Goal: Information Seeking & Learning: Find specific fact

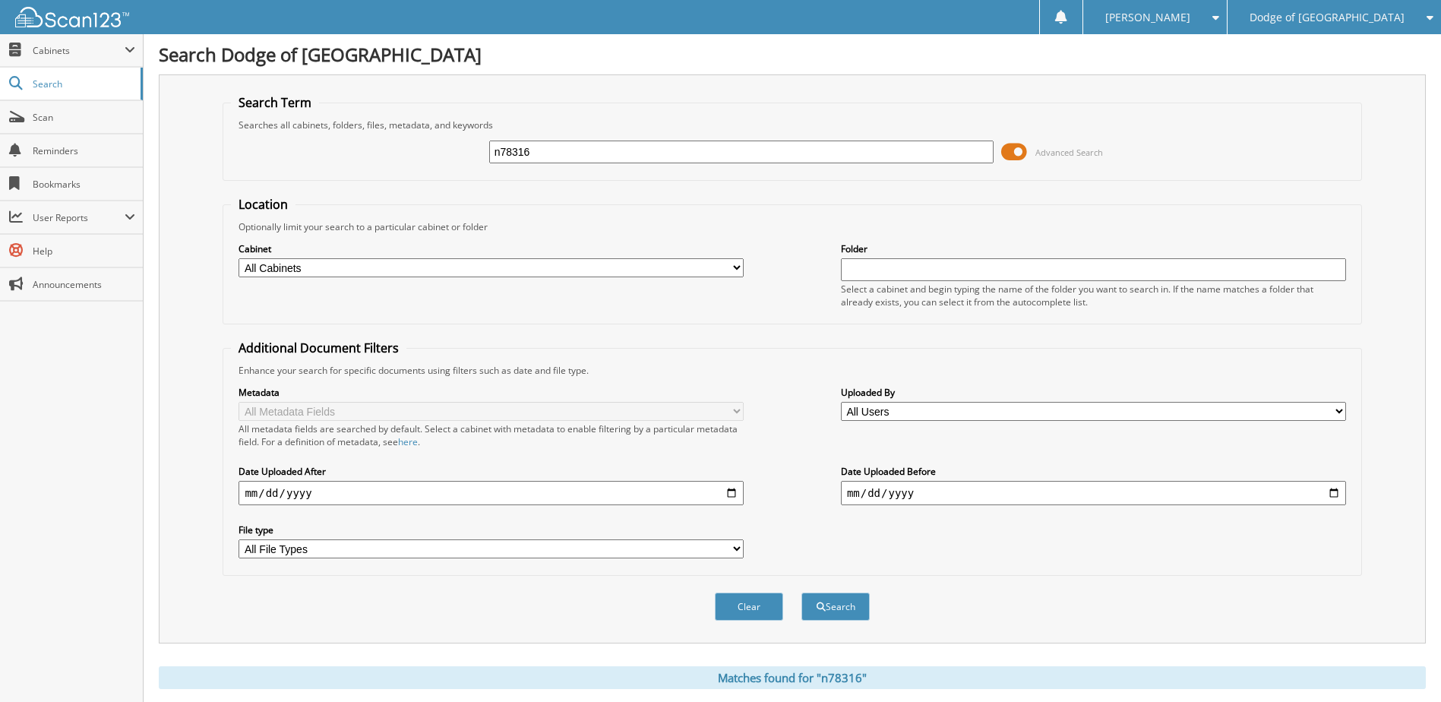
click at [555, 156] on input "n78316" at bounding box center [741, 151] width 505 height 23
type input "cn95034"
click at [801, 592] on button "Search" at bounding box center [835, 606] width 68 height 28
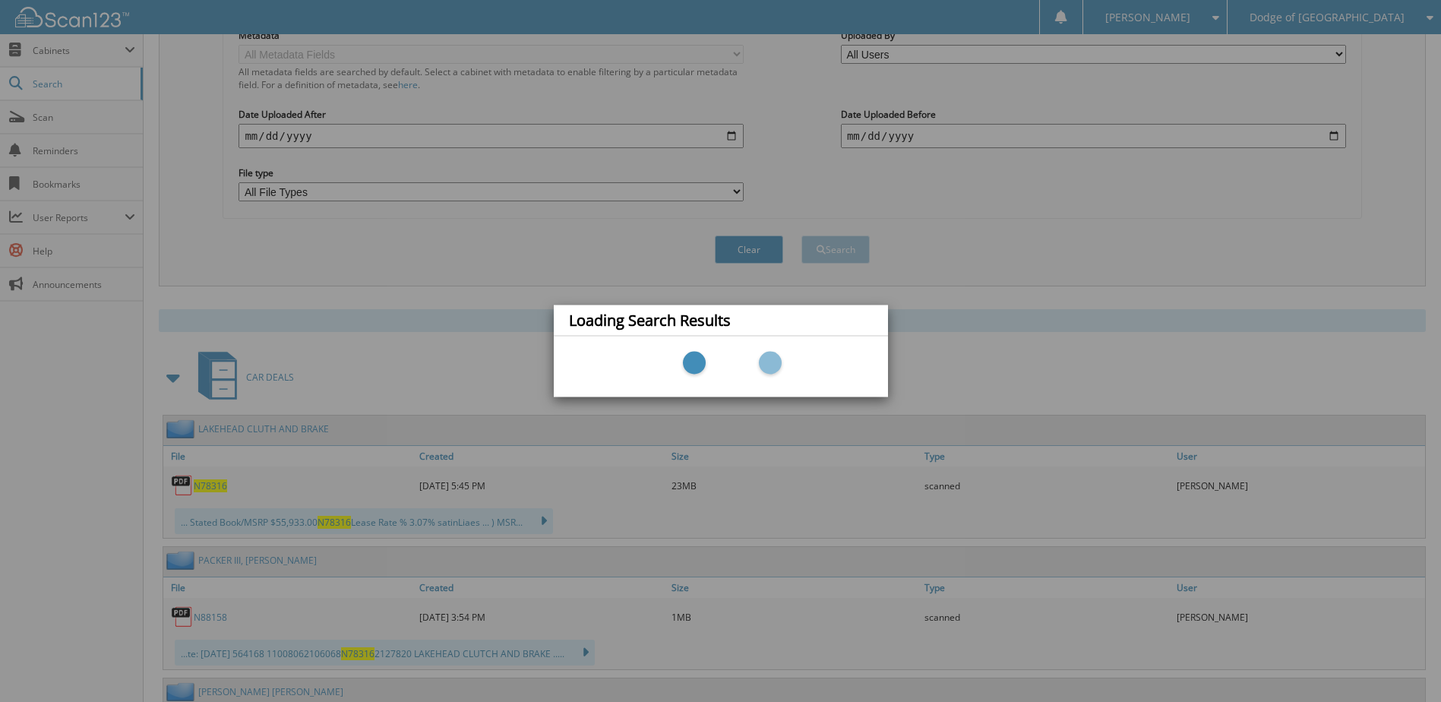
scroll to position [380, 0]
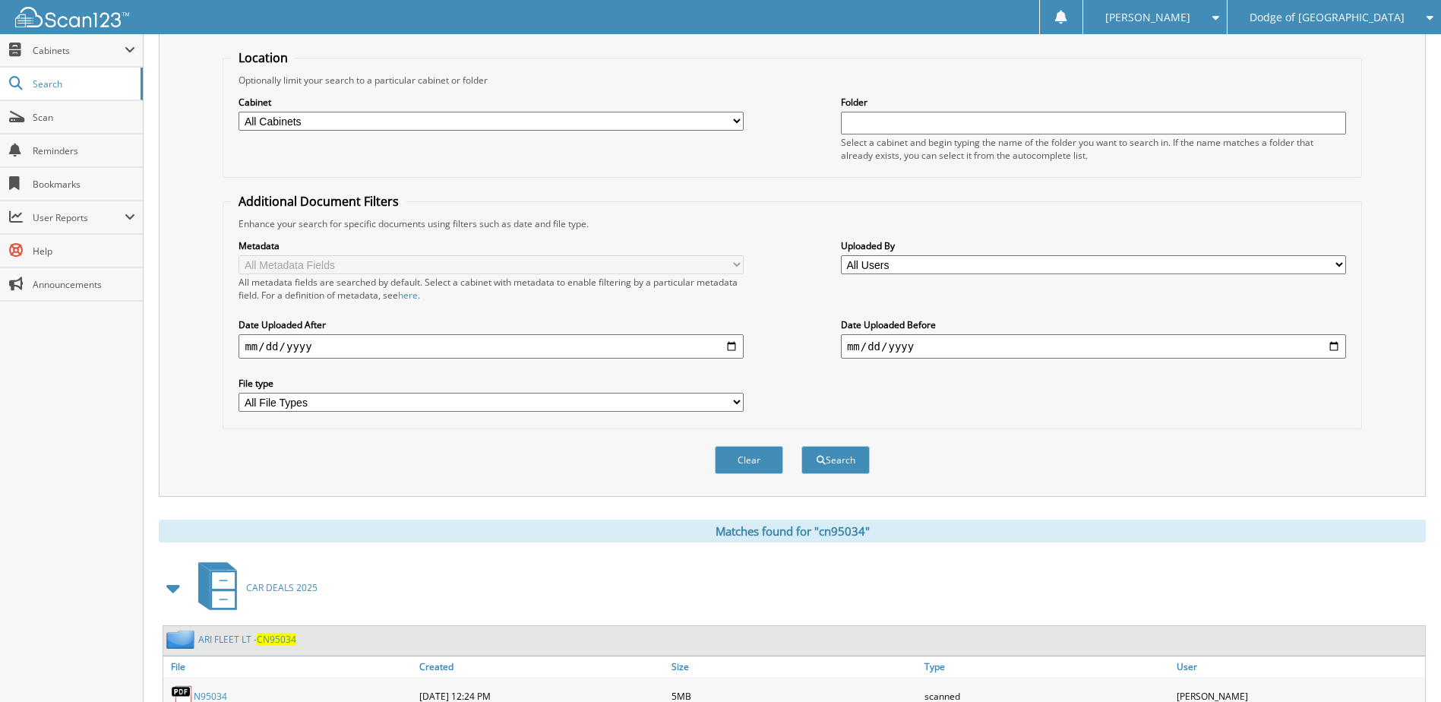
scroll to position [456, 0]
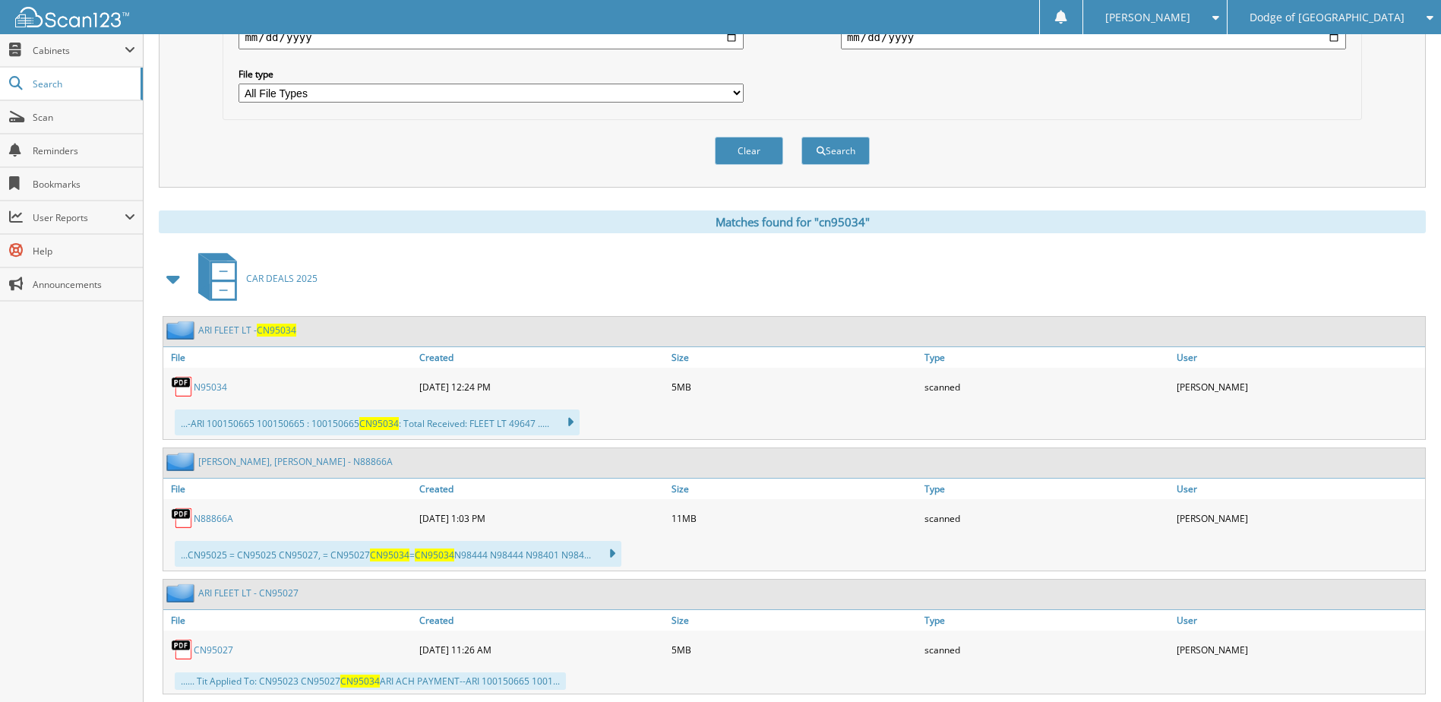
click at [197, 385] on link "N95034" at bounding box center [210, 386] width 33 height 13
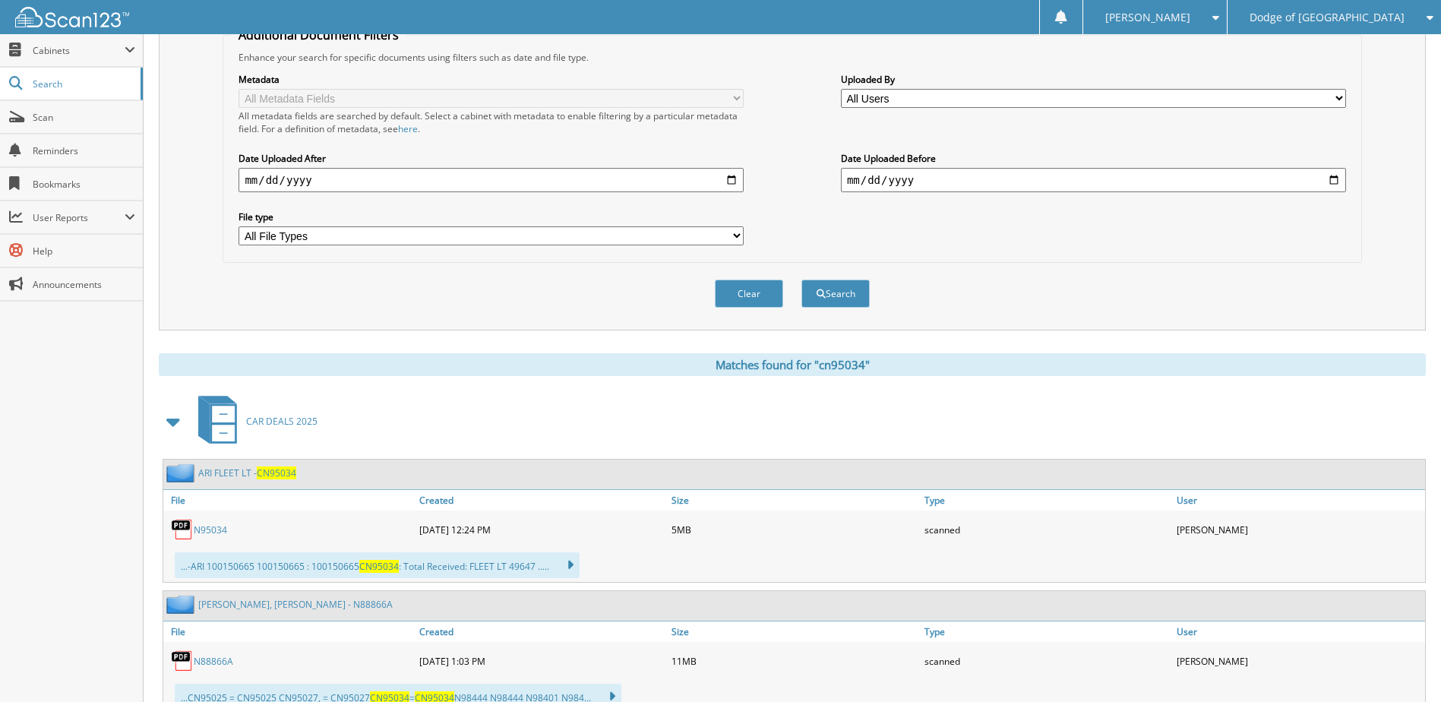
scroll to position [76, 0]
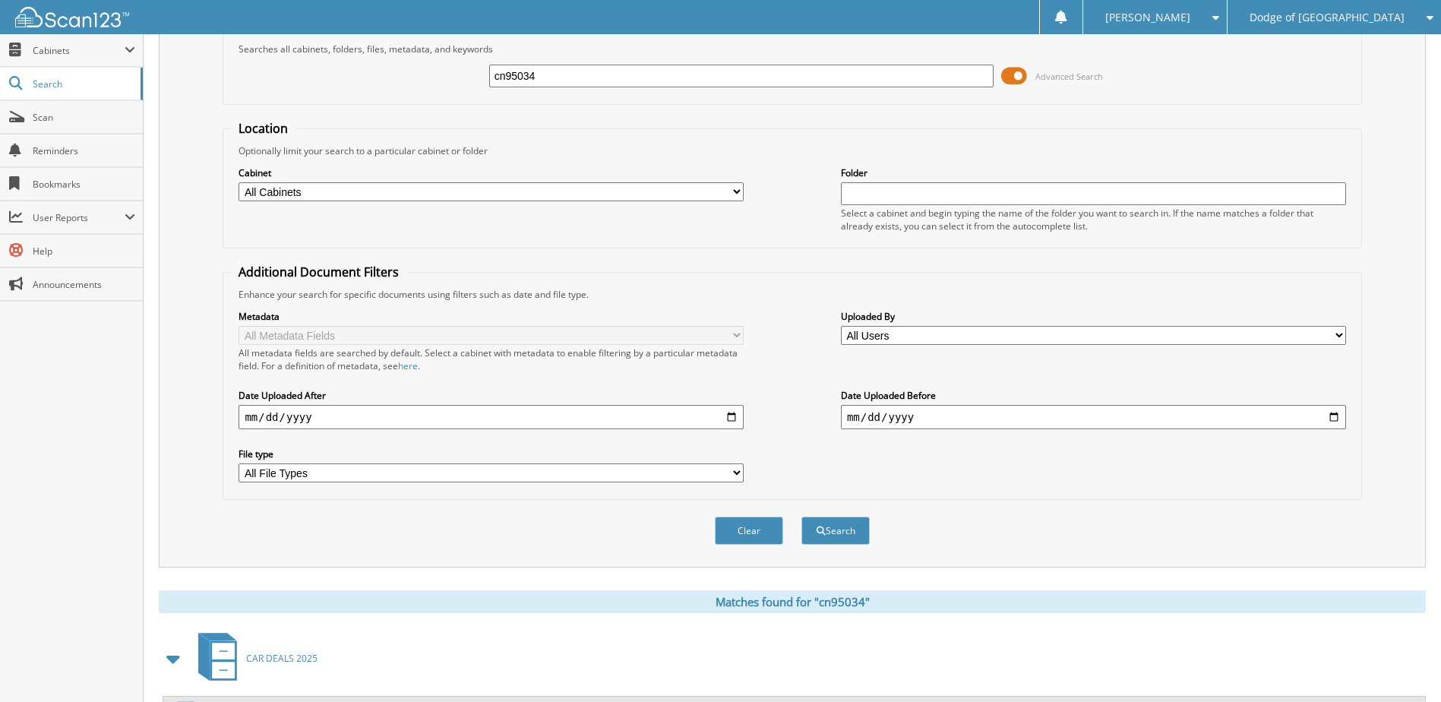
click at [664, 80] on input "cn95034" at bounding box center [741, 76] width 505 height 23
click at [664, 79] on input "cn95034" at bounding box center [741, 76] width 505 height 23
type input "n98461"
click at [801, 516] on button "Search" at bounding box center [835, 530] width 68 height 28
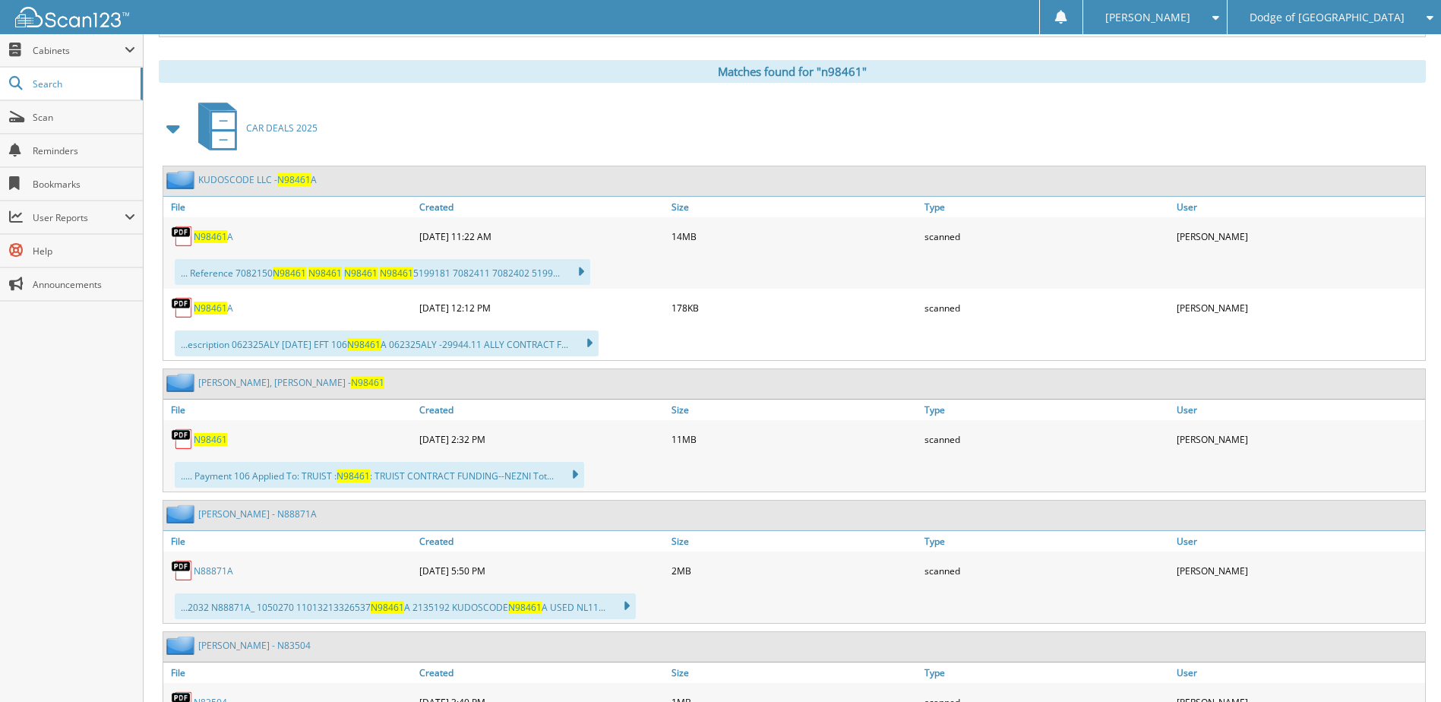
scroll to position [608, 0]
click at [207, 437] on span "N98461" at bounding box center [210, 437] width 33 height 13
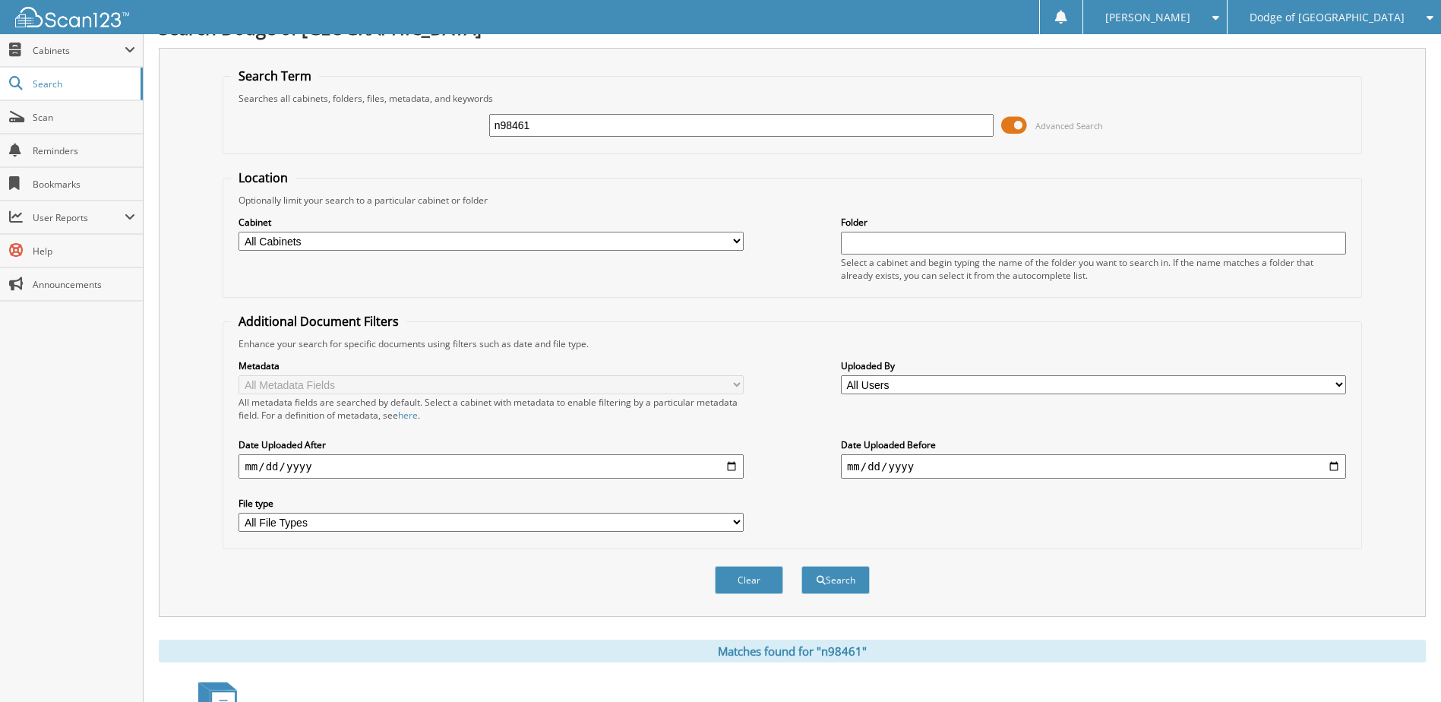
scroll to position [0, 0]
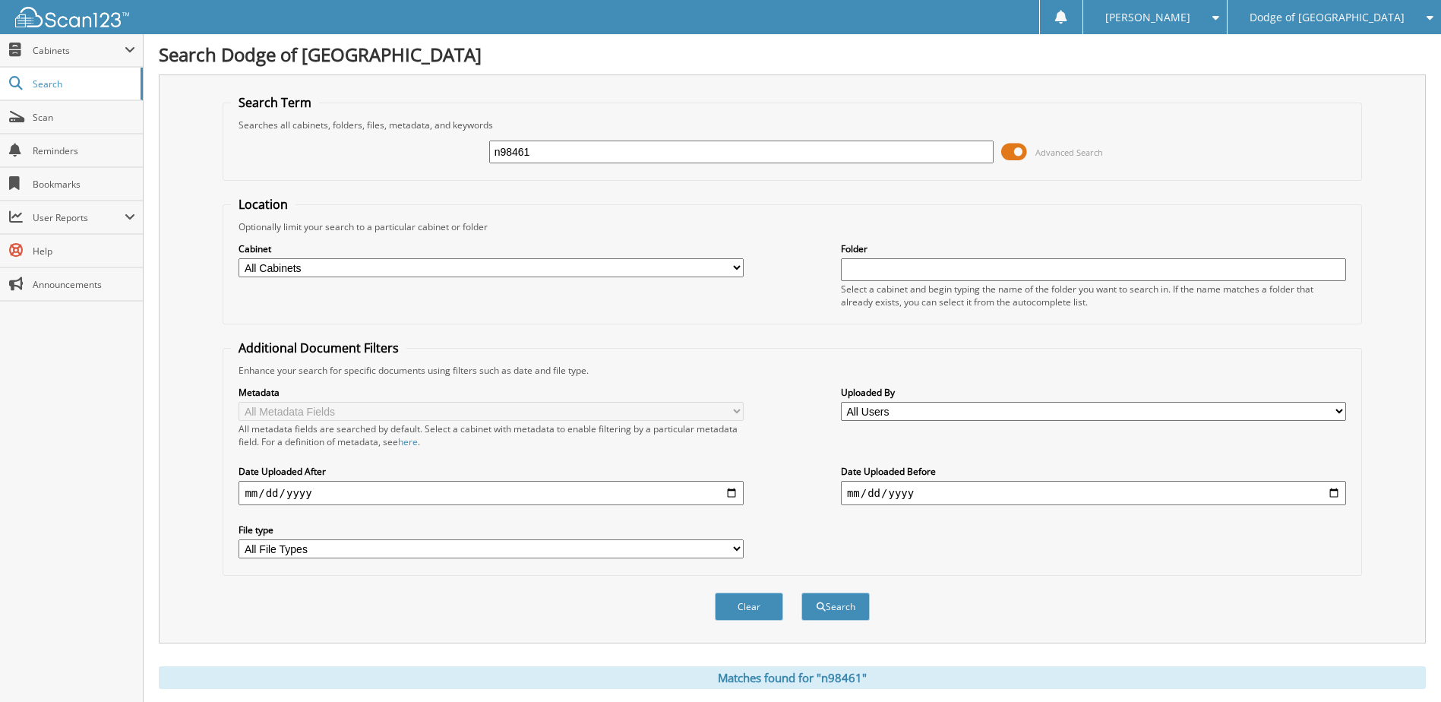
click at [545, 147] on input "n98461" at bounding box center [741, 151] width 505 height 23
type input "n98728"
click at [801, 592] on button "Search" at bounding box center [835, 606] width 68 height 28
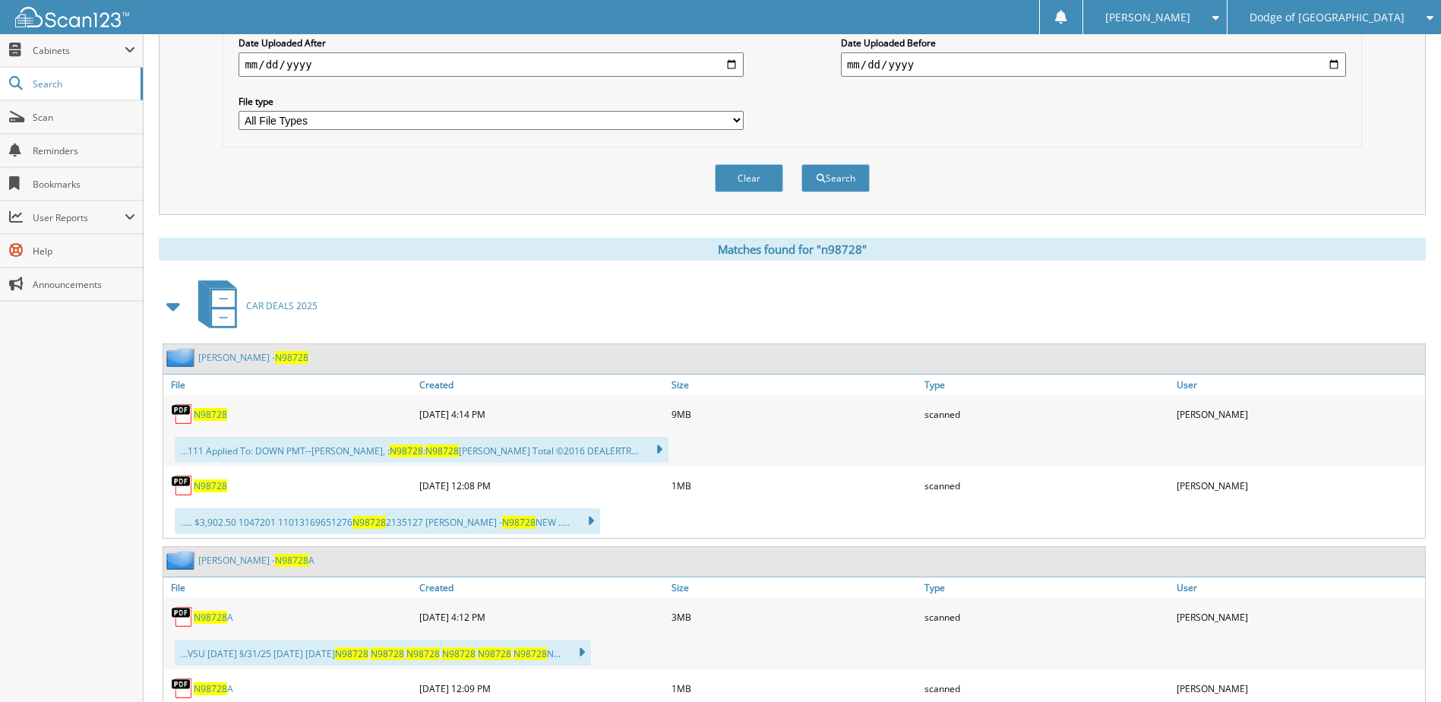
scroll to position [456, 0]
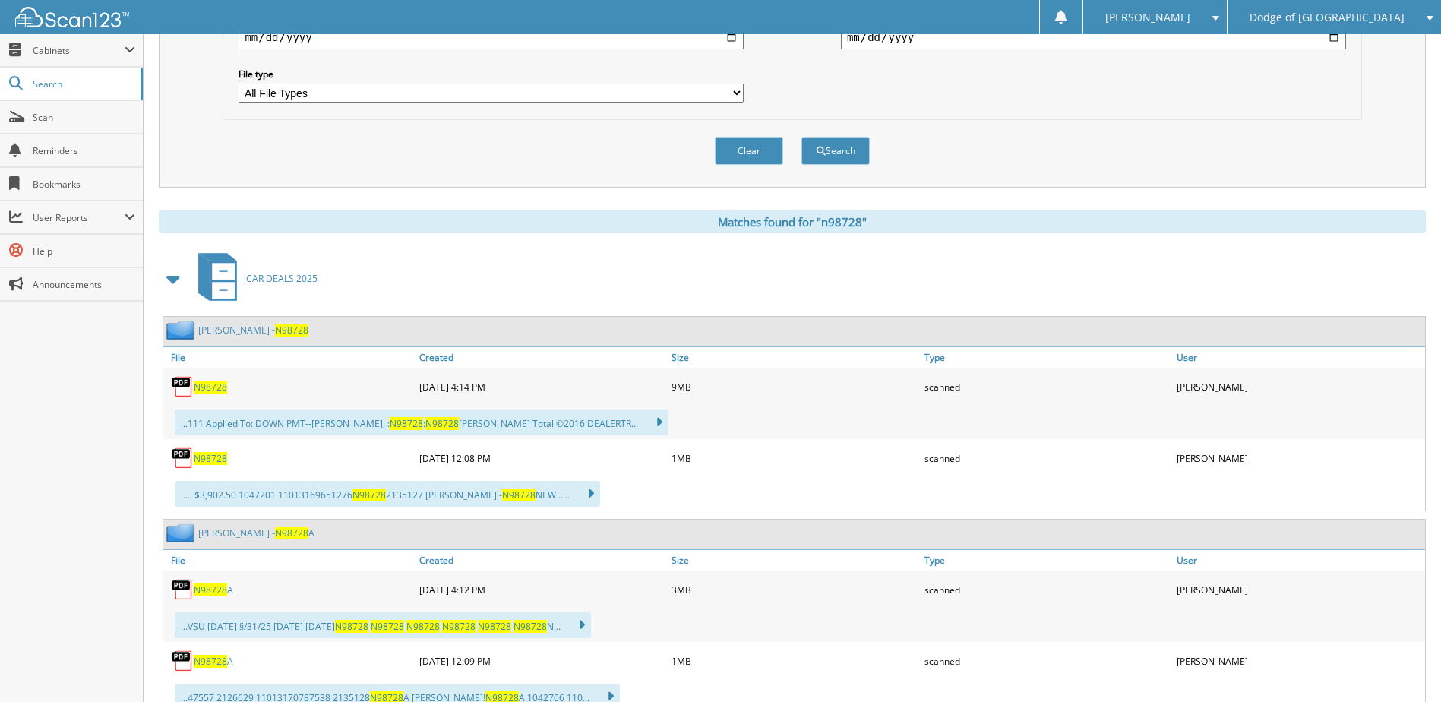
click at [206, 388] on span "N98728" at bounding box center [210, 386] width 33 height 13
